Goal: Task Accomplishment & Management: Use online tool/utility

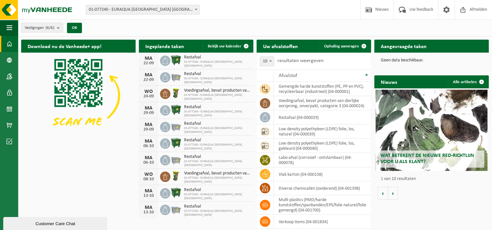
scroll to position [19, 0]
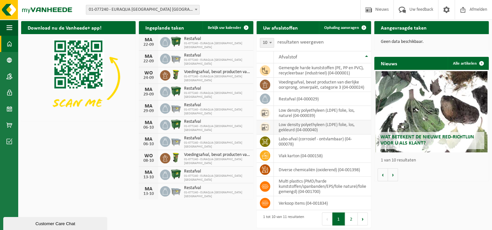
click at [268, 125] on icon at bounding box center [265, 127] width 7 height 7
click at [312, 125] on td "low density polyethyleen (LDPE) folie, los, gekleurd (04-000040)" at bounding box center [322, 127] width 97 height 14
click at [349, 30] on link "Ophaling aanvragen" at bounding box center [344, 27] width 51 height 13
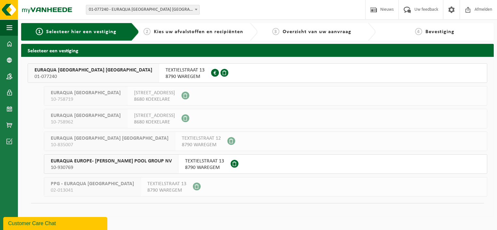
click at [159, 80] on div "TEXTIELSTRAAT 13 8790 WAREGEM 0415.179.794" at bounding box center [185, 73] width 52 height 19
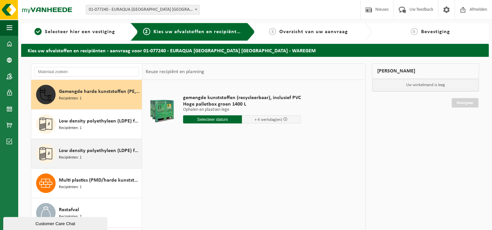
click at [108, 155] on div "Low density polyethyleen (LDPE) folie, los, naturel Recipiënten: 1" at bounding box center [99, 154] width 81 height 20
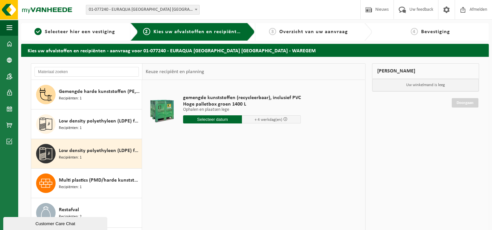
scroll to position [11, 0]
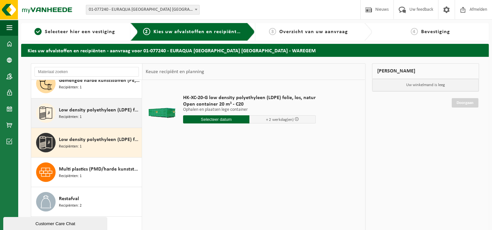
click at [87, 120] on div "Low density polyethyleen (LDPE) folie, los, gekleurd Recipiënten: 1" at bounding box center [99, 113] width 81 height 20
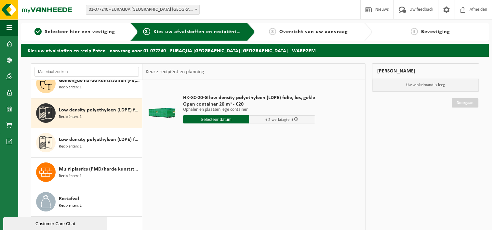
click at [282, 121] on span "+ 2 werkdag(en)" at bounding box center [279, 120] width 28 height 4
click at [233, 121] on input "text" at bounding box center [216, 119] width 66 height 8
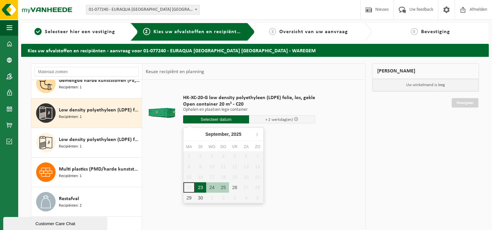
click at [199, 187] on div "23" at bounding box center [200, 187] width 11 height 10
type input "Van 2025-09-23"
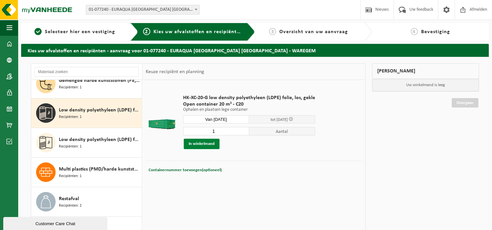
click at [202, 148] on button "In winkelmand" at bounding box center [202, 144] width 36 height 10
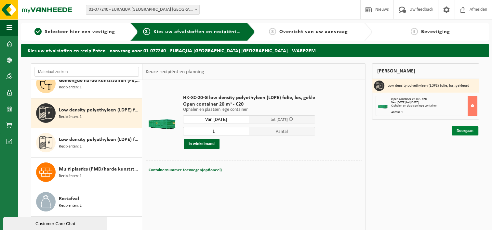
click at [460, 128] on link "Doorgaan" at bounding box center [464, 130] width 27 height 9
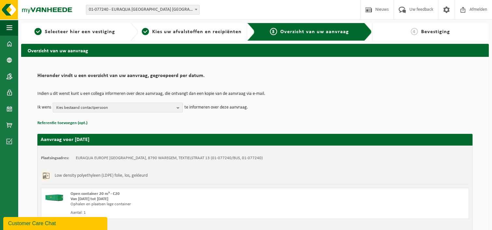
scroll to position [48, 0]
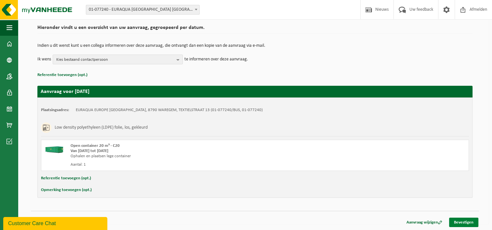
click at [466, 219] on link "Bevestigen" at bounding box center [463, 222] width 29 height 9
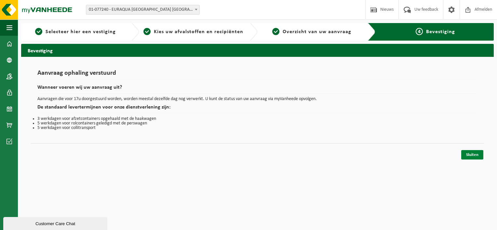
click at [470, 155] on link "Sluiten" at bounding box center [472, 154] width 22 height 9
